Goal: Navigation & Orientation: Go to known website

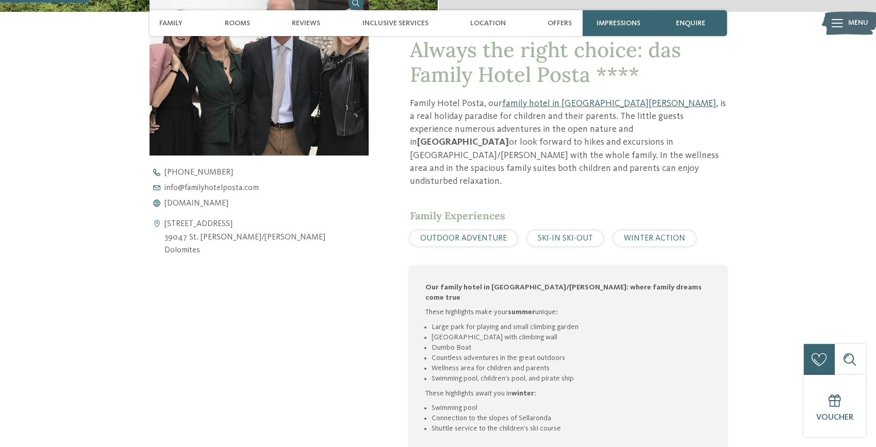
scroll to position [412, 0]
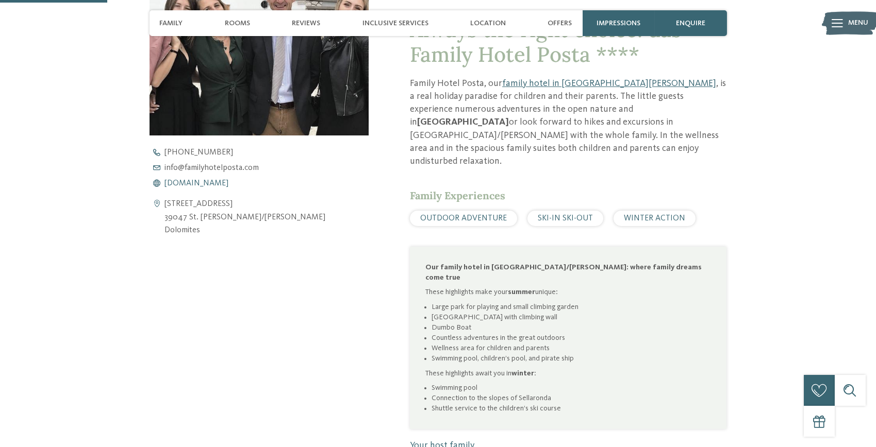
click at [194, 181] on span "[DOMAIN_NAME]" at bounding box center [197, 183] width 64 height 8
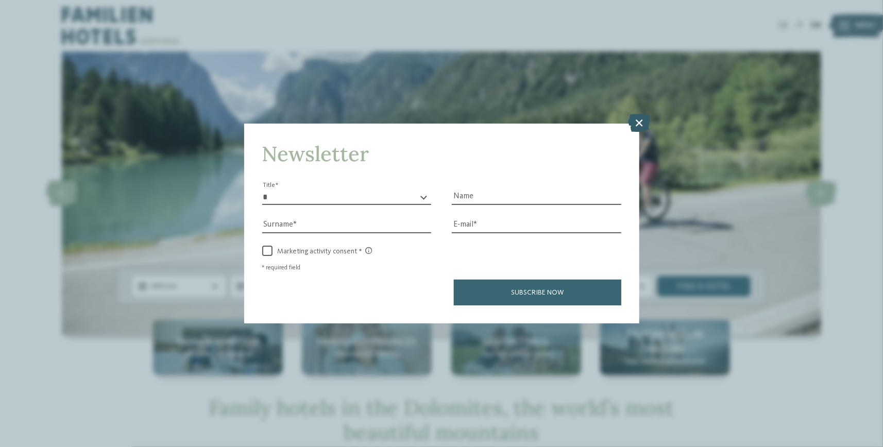
click at [642, 123] on icon at bounding box center [639, 123] width 22 height 18
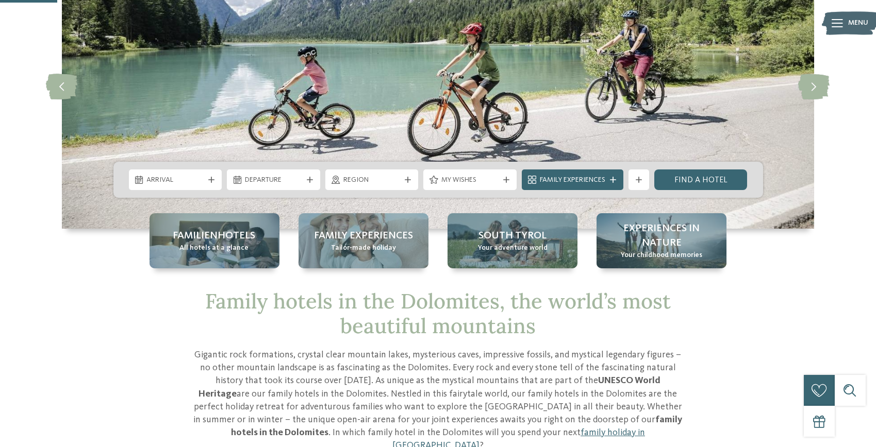
scroll to position [137, 0]
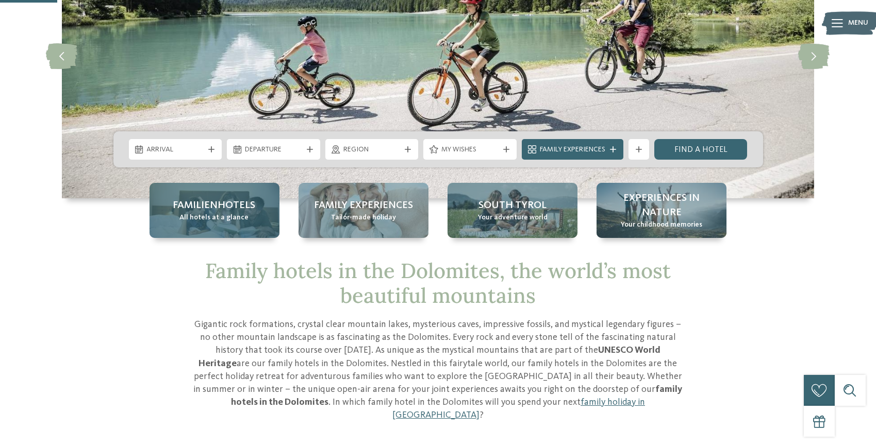
click at [188, 215] on span "All hotels at a glance" at bounding box center [214, 218] width 69 height 10
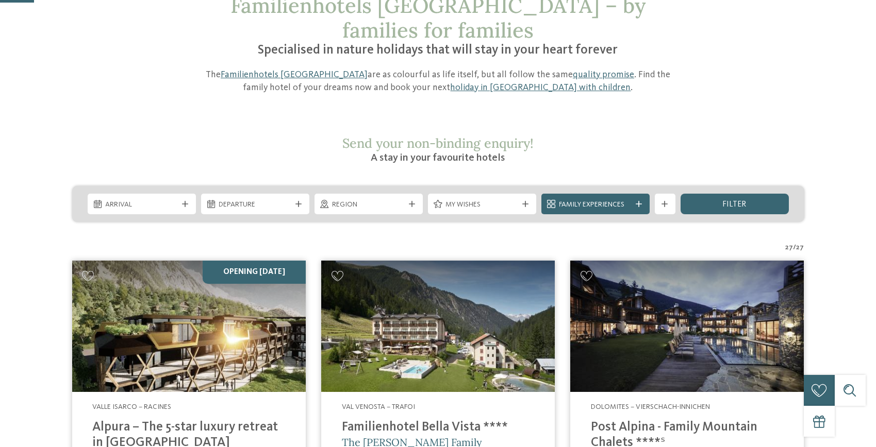
scroll to position [137, 0]
